Goal: Information Seeking & Learning: Understand process/instructions

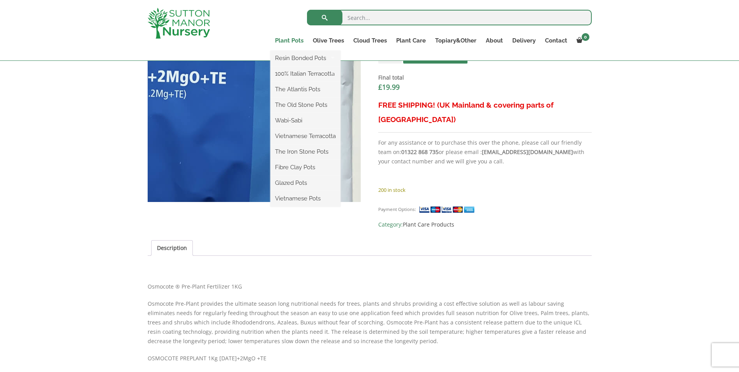
scroll to position [312, 0]
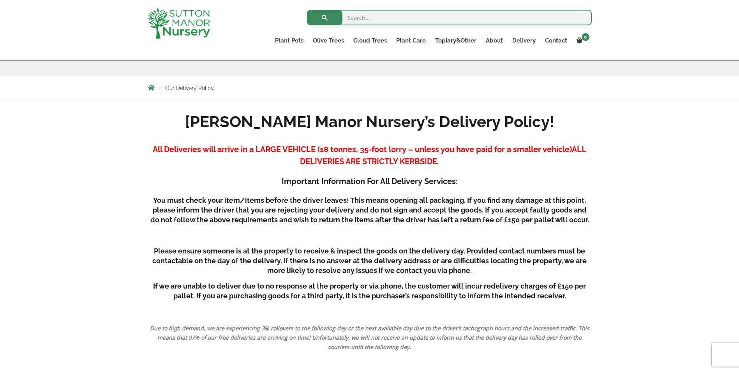
scroll to position [156, 0]
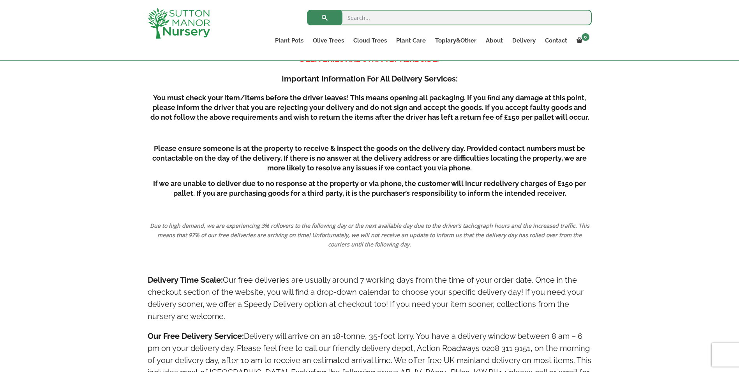
scroll to position [234, 0]
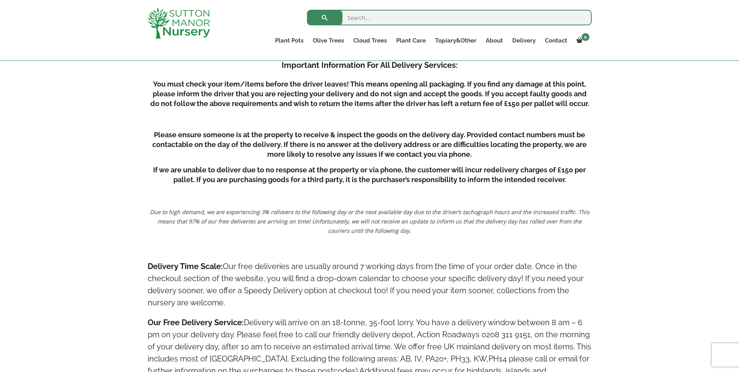
click at [467, 133] on h5 "Please ensure someone is at the property to receive & inspect the goods on the …" at bounding box center [370, 144] width 444 height 29
